Goal: Use online tool/utility: Utilize a website feature to perform a specific function

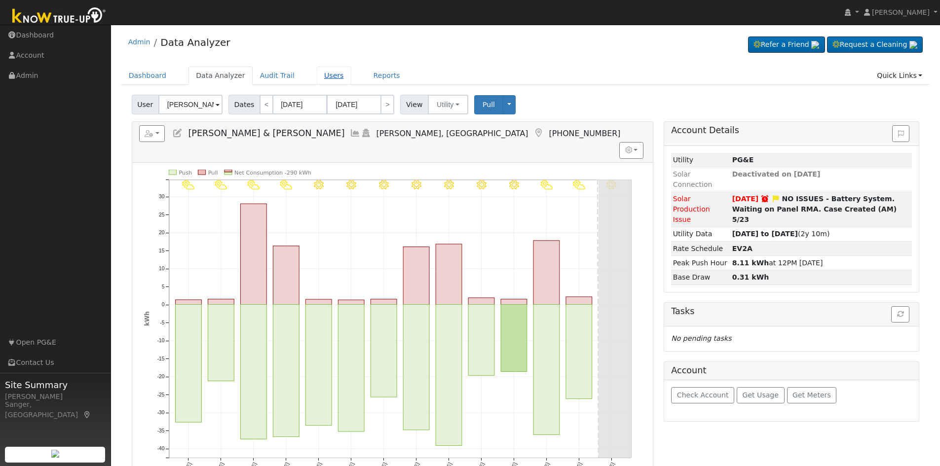
click at [318, 76] on link "Users" at bounding box center [334, 76] width 35 height 18
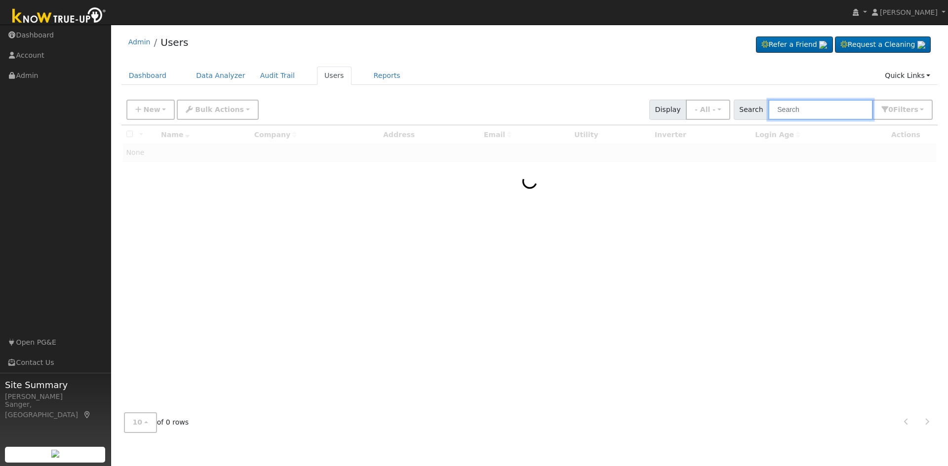
click at [820, 112] on input "text" at bounding box center [820, 110] width 105 height 20
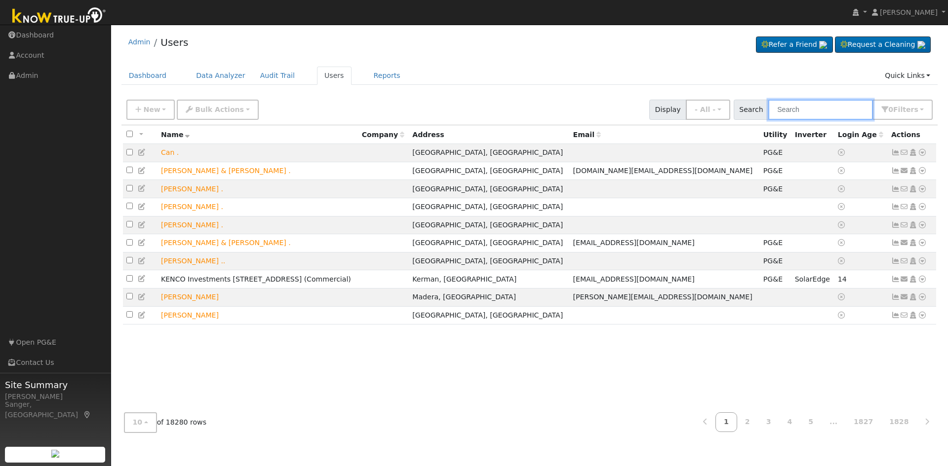
paste input "[PERSON_NAME] and [PERSON_NAME]"
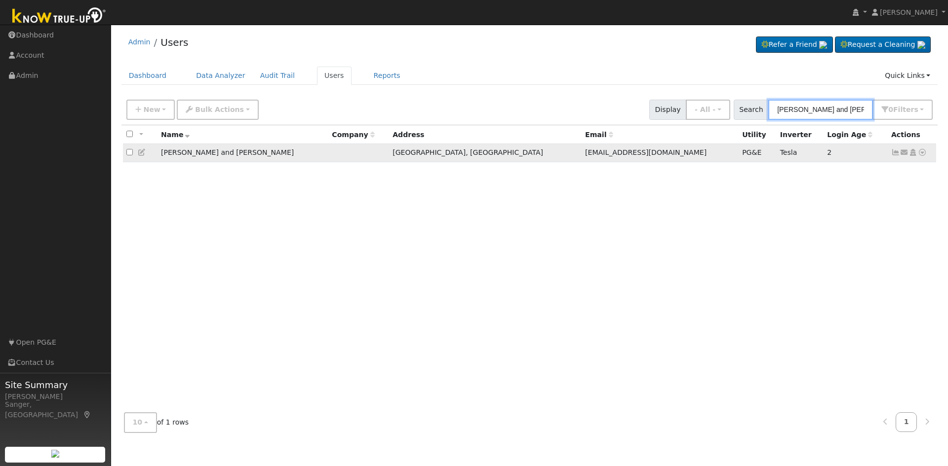
type input "[PERSON_NAME] and [PERSON_NAME]"
click at [921, 154] on icon at bounding box center [921, 152] width 9 height 7
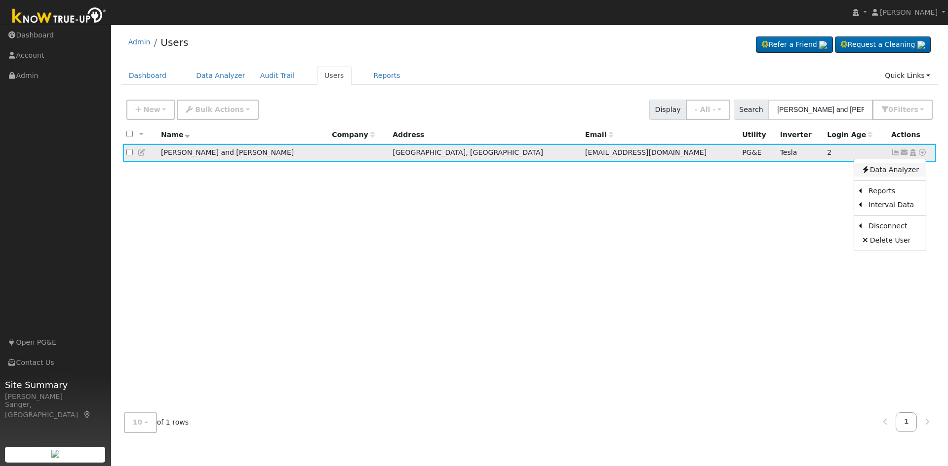
click at [905, 169] on link "Data Analyzer" at bounding box center [890, 170] width 72 height 14
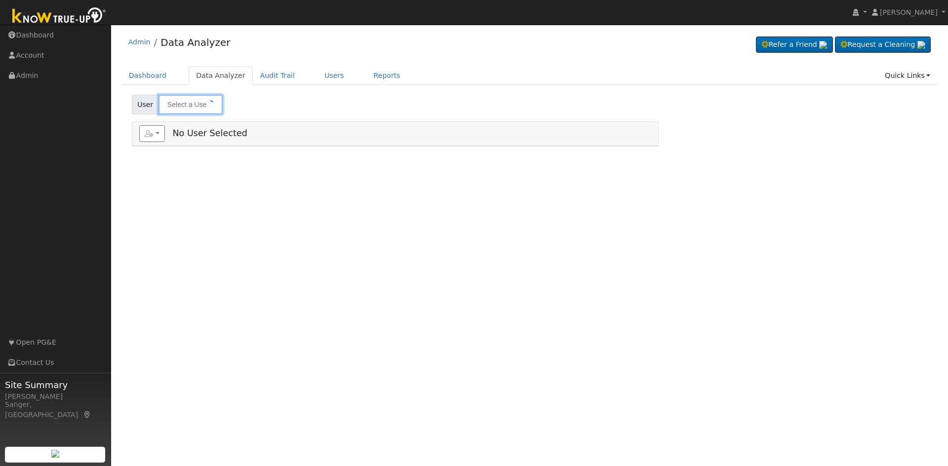
type input "[PERSON_NAME] and [PERSON_NAME]"
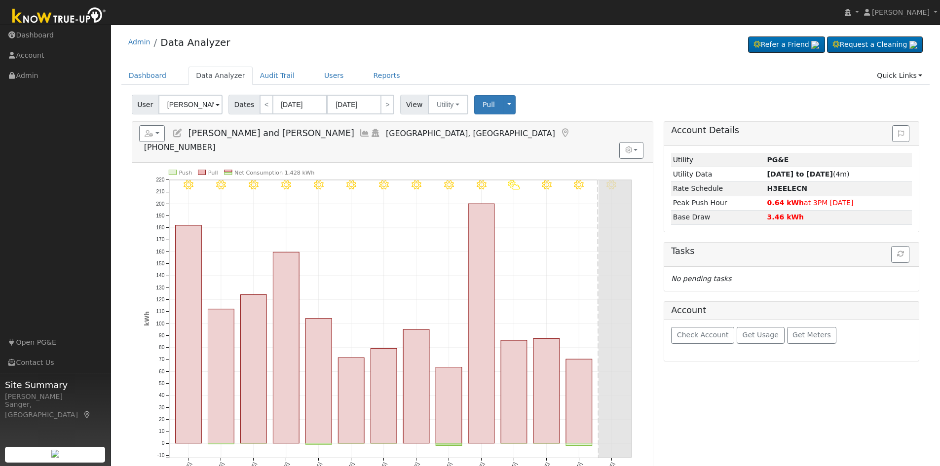
click at [359, 133] on icon at bounding box center [364, 133] width 11 height 9
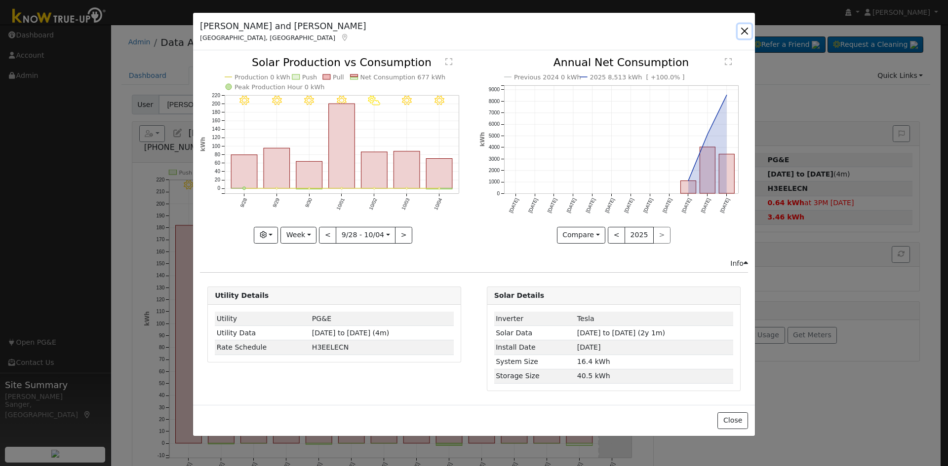
click at [743, 27] on button "button" at bounding box center [744, 31] width 14 height 14
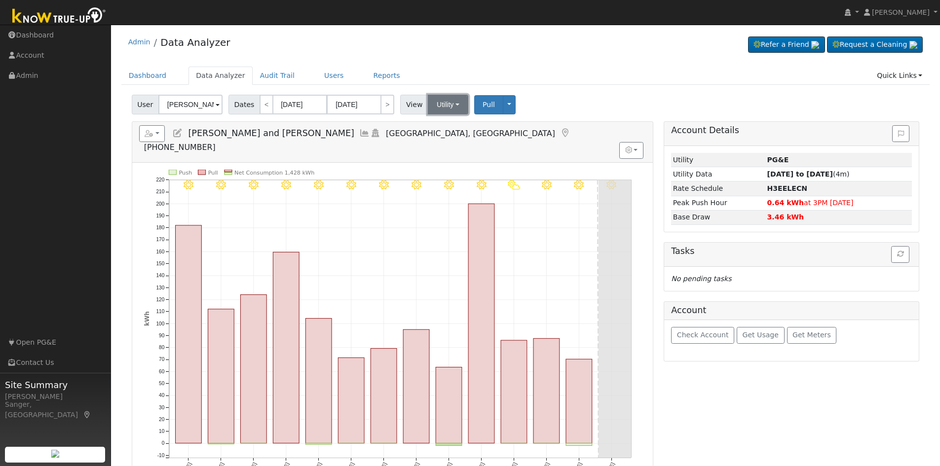
click at [445, 107] on button "Utility" at bounding box center [448, 105] width 40 height 20
click at [441, 141] on link "Solar" at bounding box center [460, 141] width 69 height 14
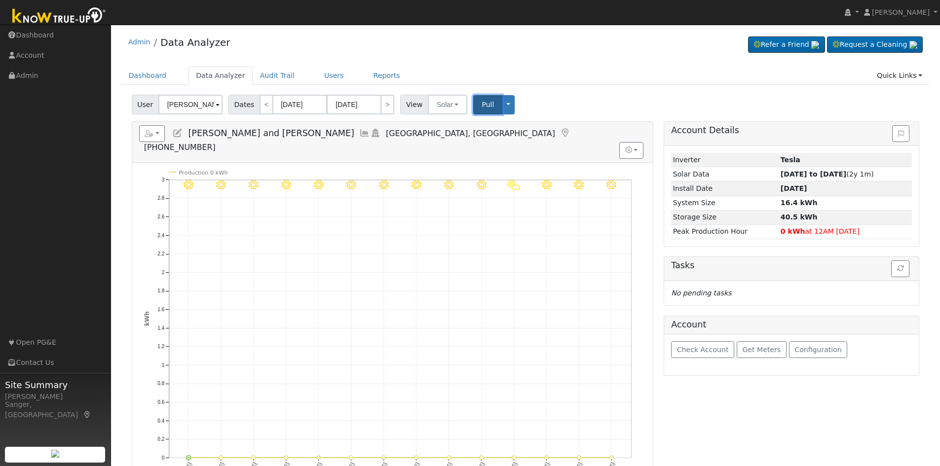
click at [482, 108] on span "Pull" at bounding box center [488, 105] width 12 height 8
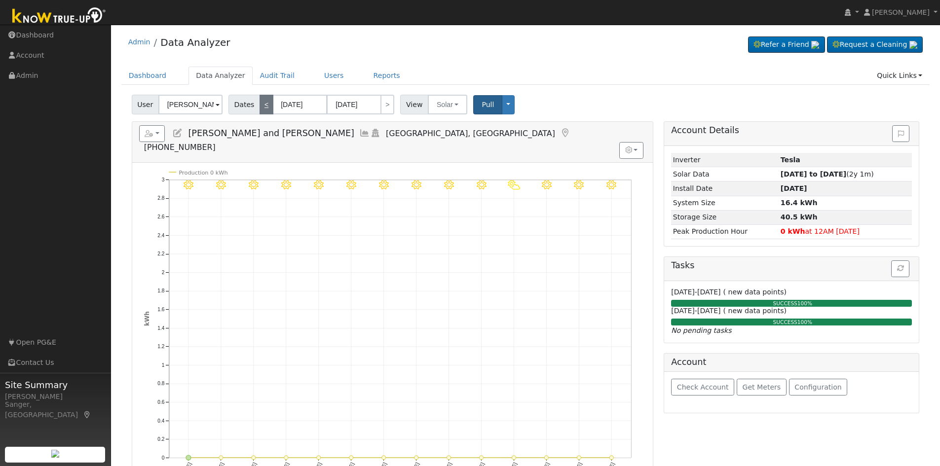
click at [260, 105] on link "<" at bounding box center [267, 105] width 14 height 20
type input "[DATE]"
click at [359, 132] on icon at bounding box center [364, 133] width 11 height 9
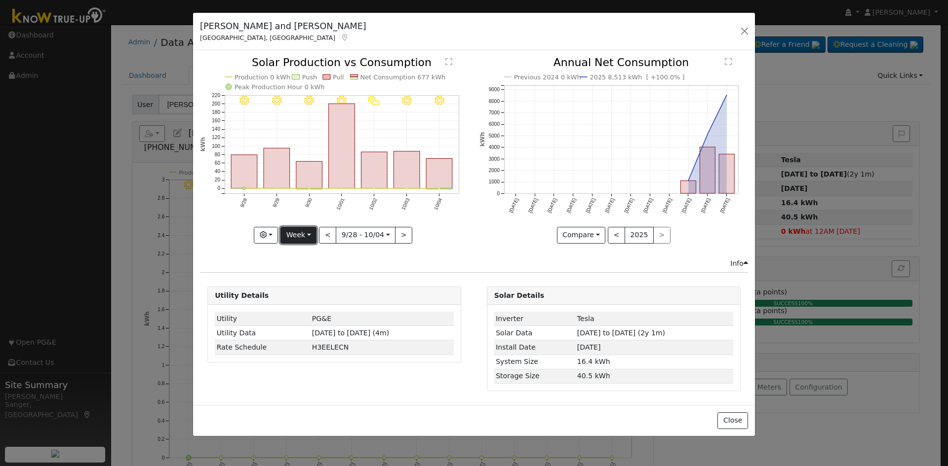
click at [293, 234] on button "Week" at bounding box center [298, 235] width 36 height 17
click at [308, 279] on link "Month" at bounding box center [315, 283] width 69 height 14
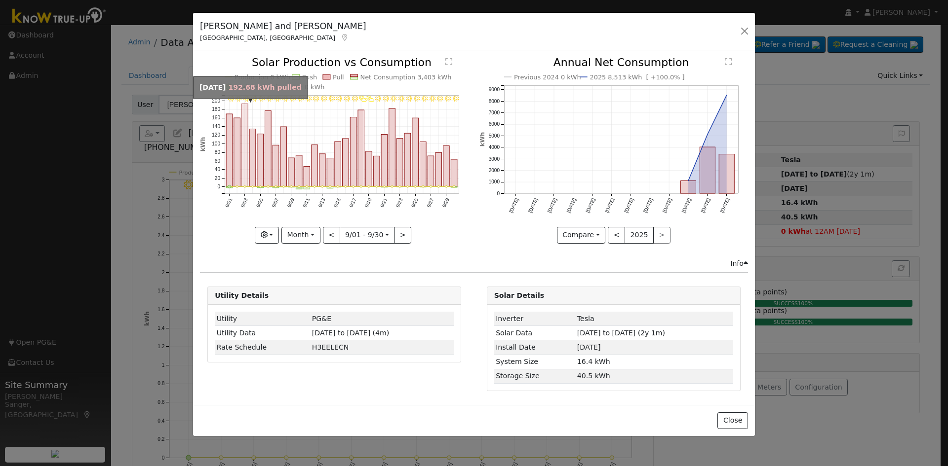
click at [244, 129] on rect "onclick=""" at bounding box center [245, 145] width 6 height 83
type input "[DATE]"
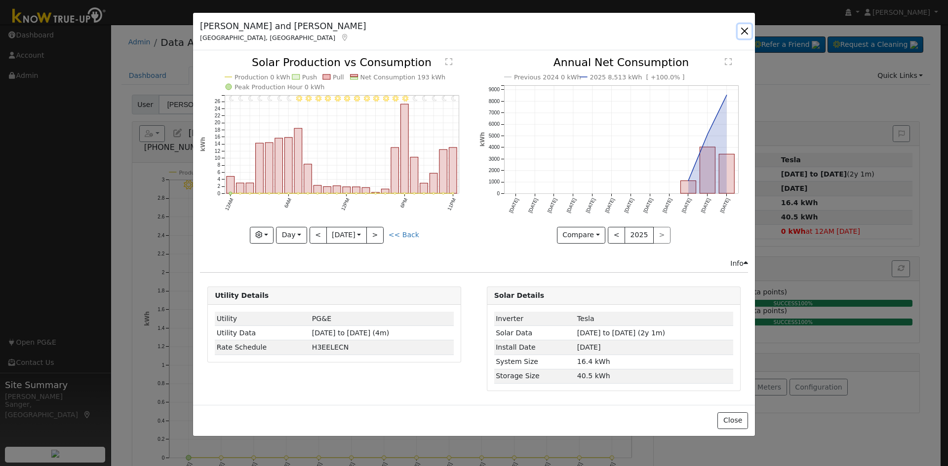
click at [744, 29] on button "button" at bounding box center [744, 31] width 14 height 14
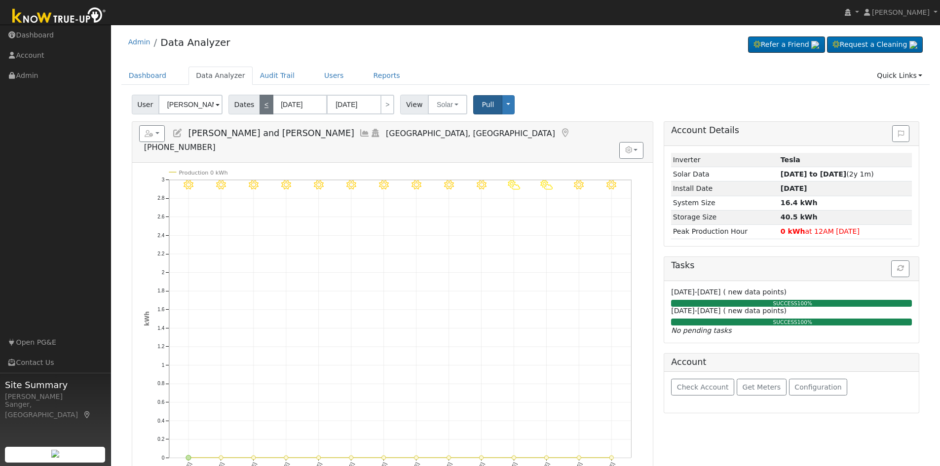
click at [261, 103] on link "<" at bounding box center [267, 105] width 14 height 20
type input "[DATE]"
click at [482, 106] on span "Pull" at bounding box center [488, 105] width 12 height 8
click at [261, 104] on link "<" at bounding box center [267, 105] width 14 height 20
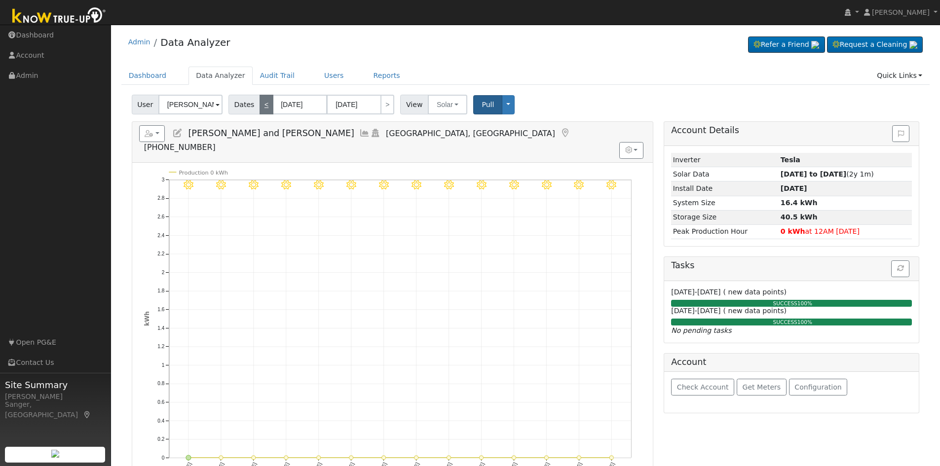
type input "[DATE]"
click at [482, 108] on span "Pull" at bounding box center [488, 105] width 12 height 8
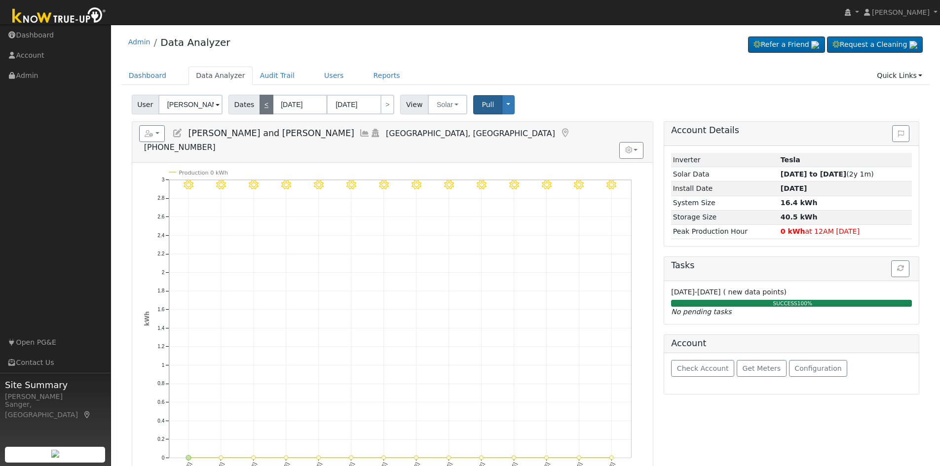
click at [260, 104] on link "<" at bounding box center [267, 105] width 14 height 20
type input "[DATE]"
click at [483, 103] on span "Pull" at bounding box center [488, 105] width 12 height 8
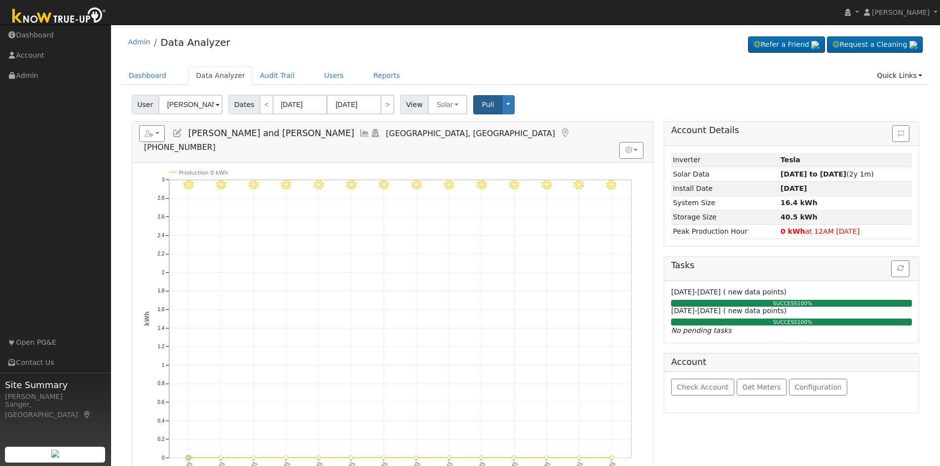
click at [359, 133] on icon at bounding box center [364, 133] width 11 height 9
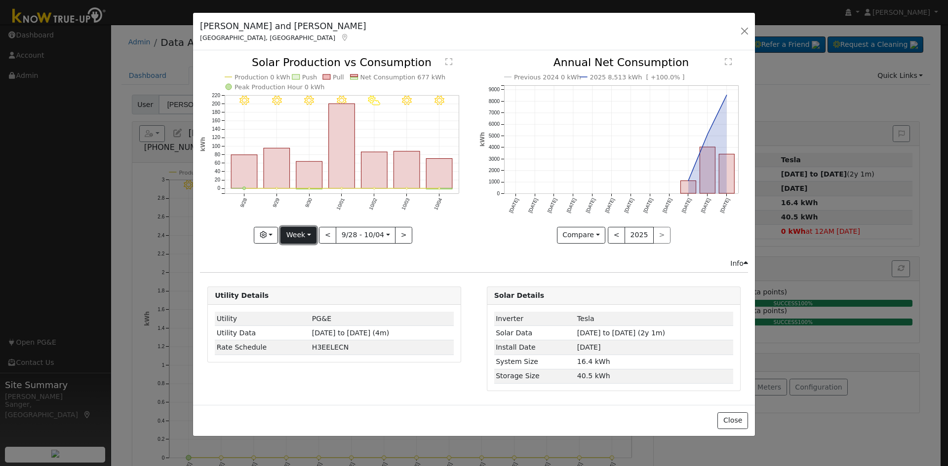
click at [301, 237] on button "Week" at bounding box center [298, 235] width 36 height 17
click at [309, 284] on link "Month" at bounding box center [315, 283] width 69 height 14
type input "[DATE]"
